Goal: Task Accomplishment & Management: Complete application form

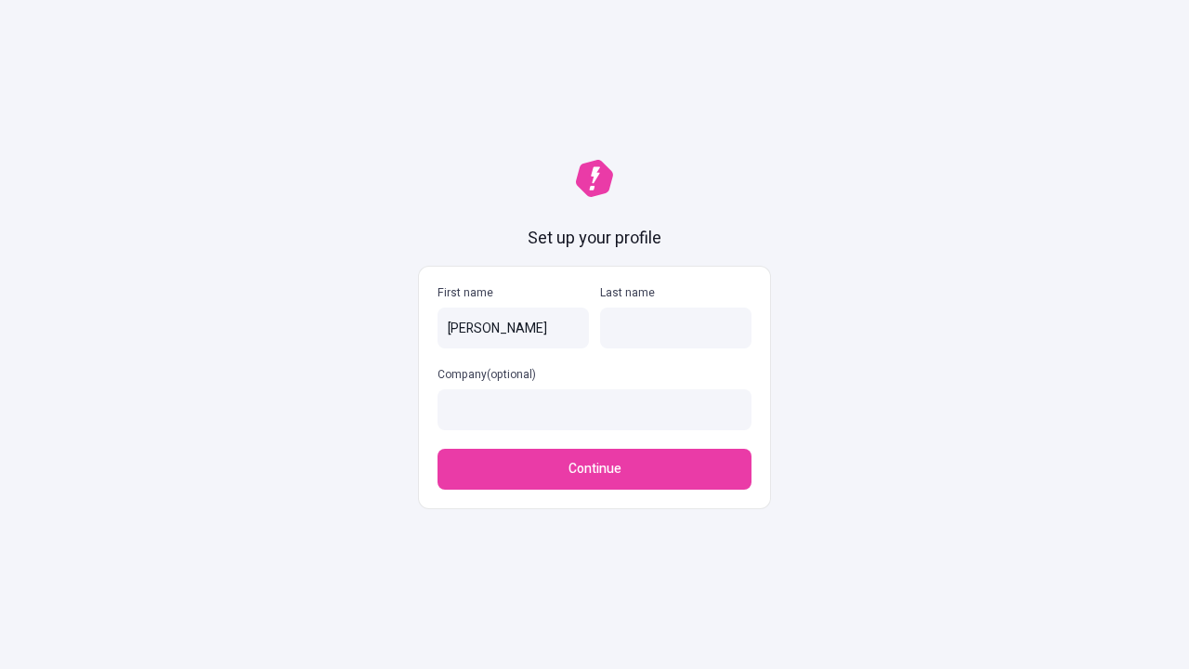
type input "[PERSON_NAME]"
type input "Dach"
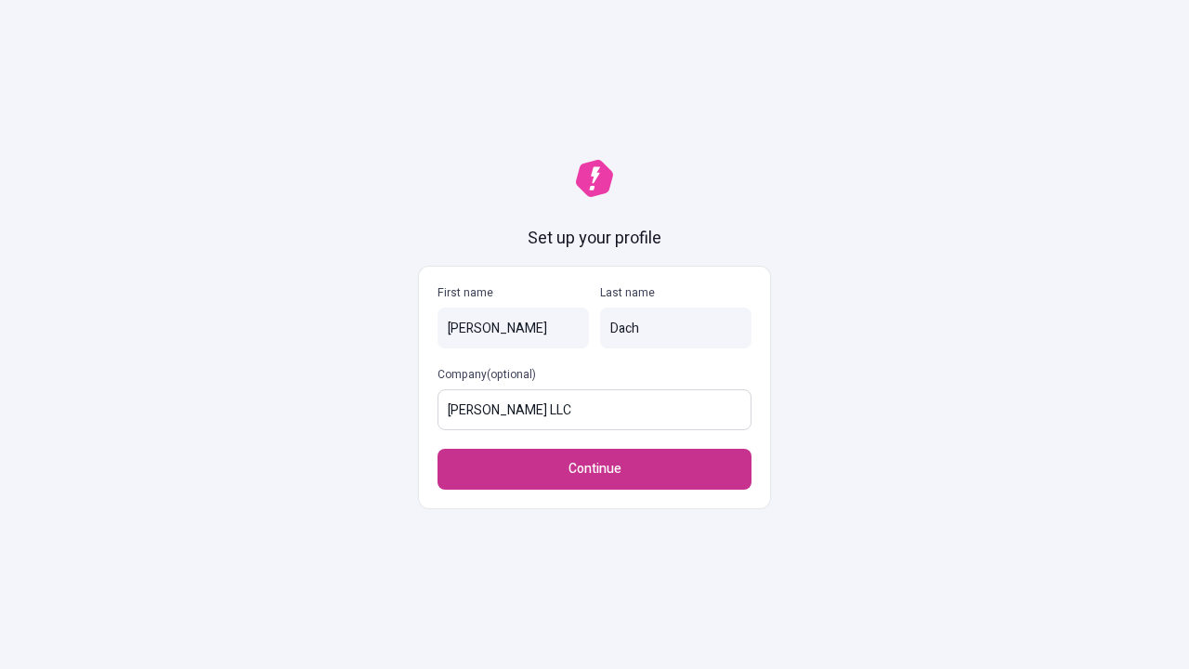
type input "[PERSON_NAME] LLC"
click at [595, 469] on span "Continue" at bounding box center [595, 469] width 53 height 20
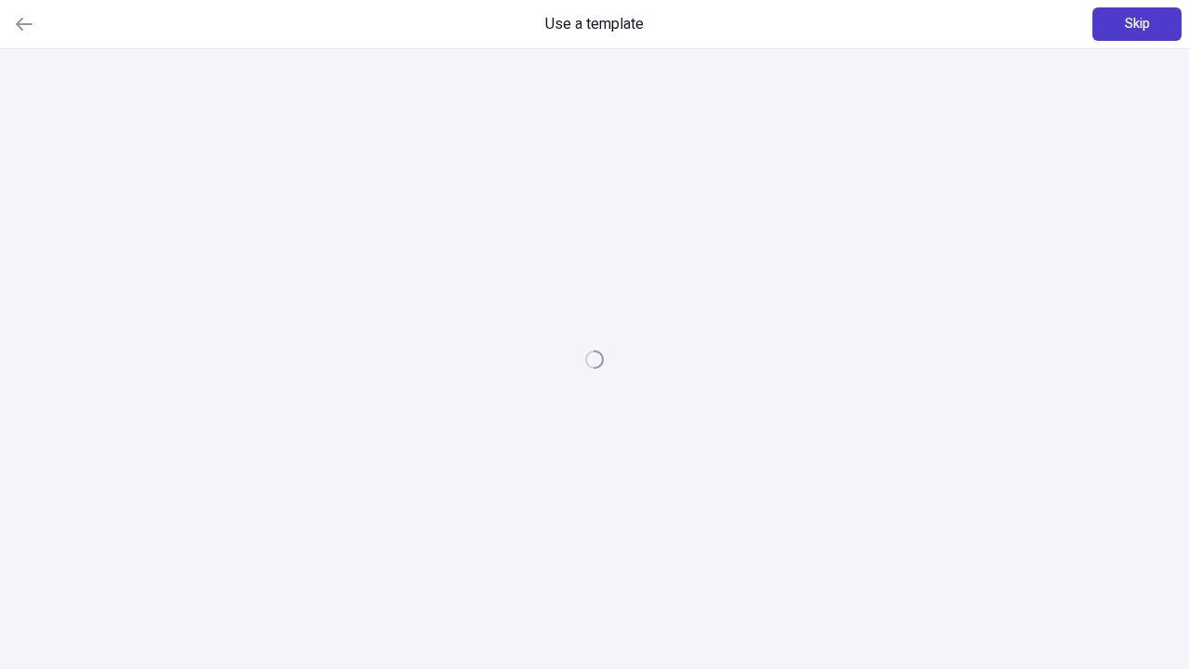
click at [1137, 24] on span "Skip" at bounding box center [1137, 24] width 25 height 20
